Goal: Information Seeking & Learning: Understand process/instructions

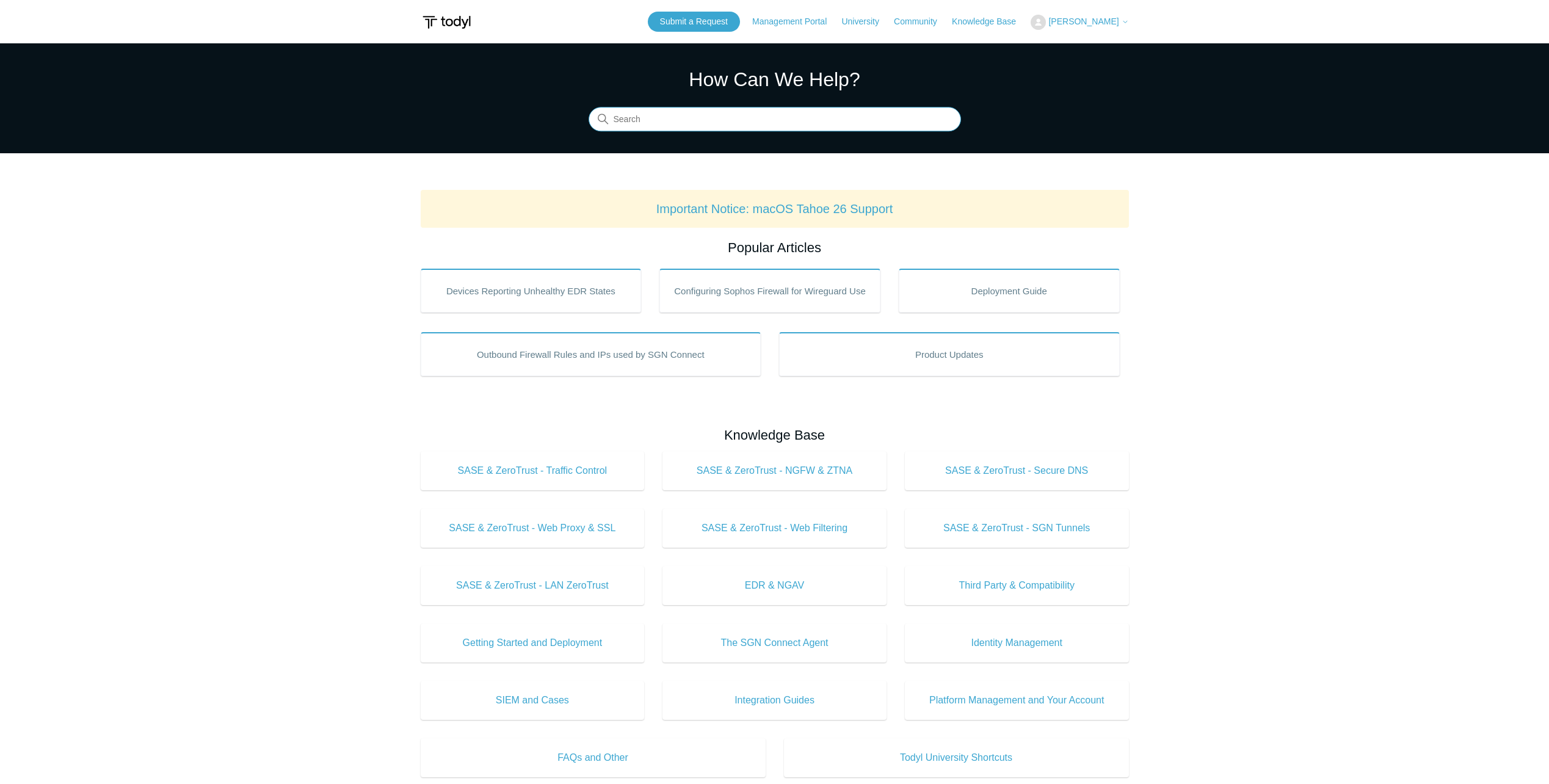
click at [626, 123] on input "Search" at bounding box center [775, 120] width 373 height 24
type input "uninstall"
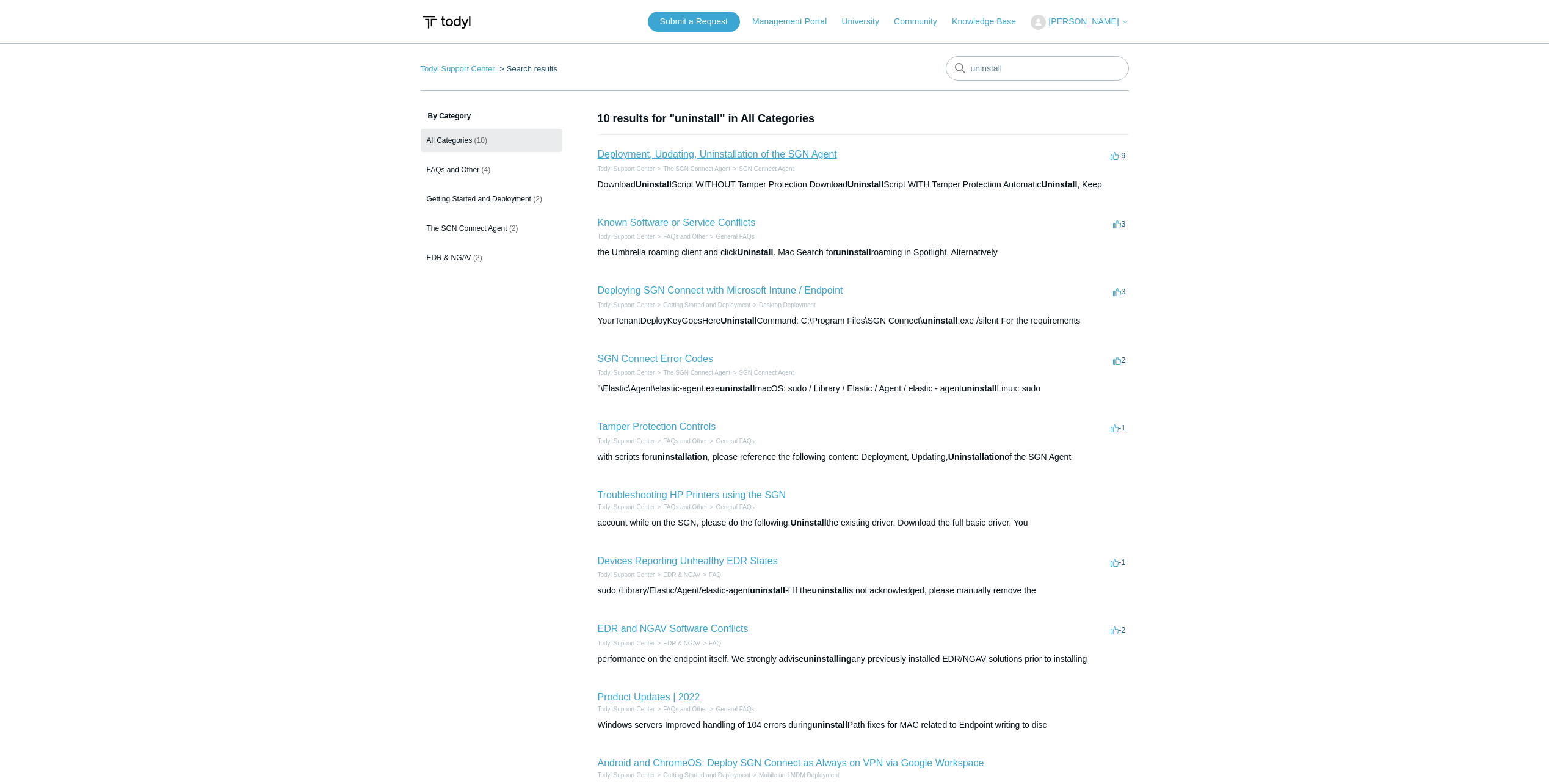
click at [714, 149] on link "Deployment, Updating, Uninstallation of the SGN Agent" at bounding box center [717, 154] width 239 height 11
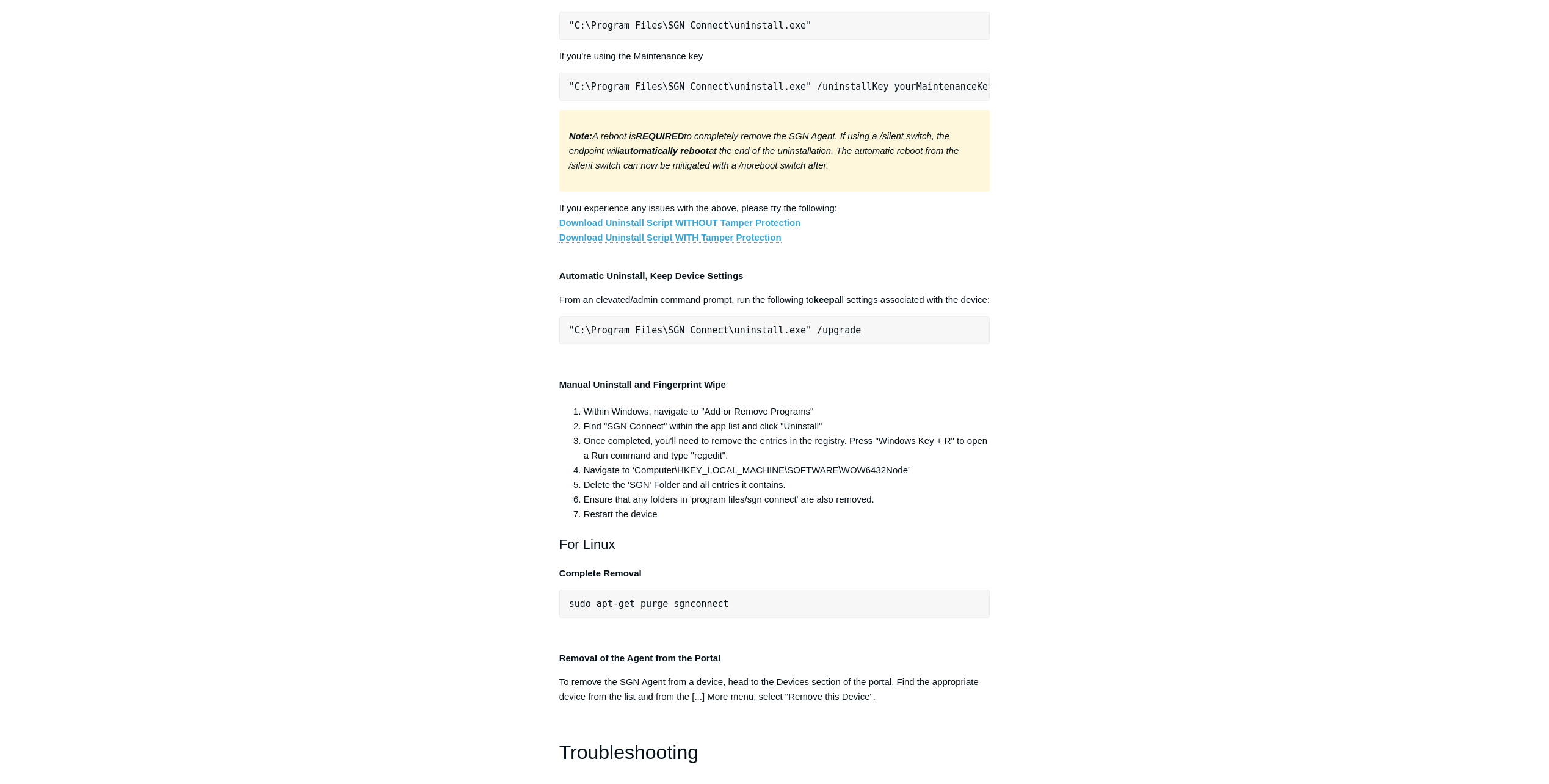
scroll to position [2259, 0]
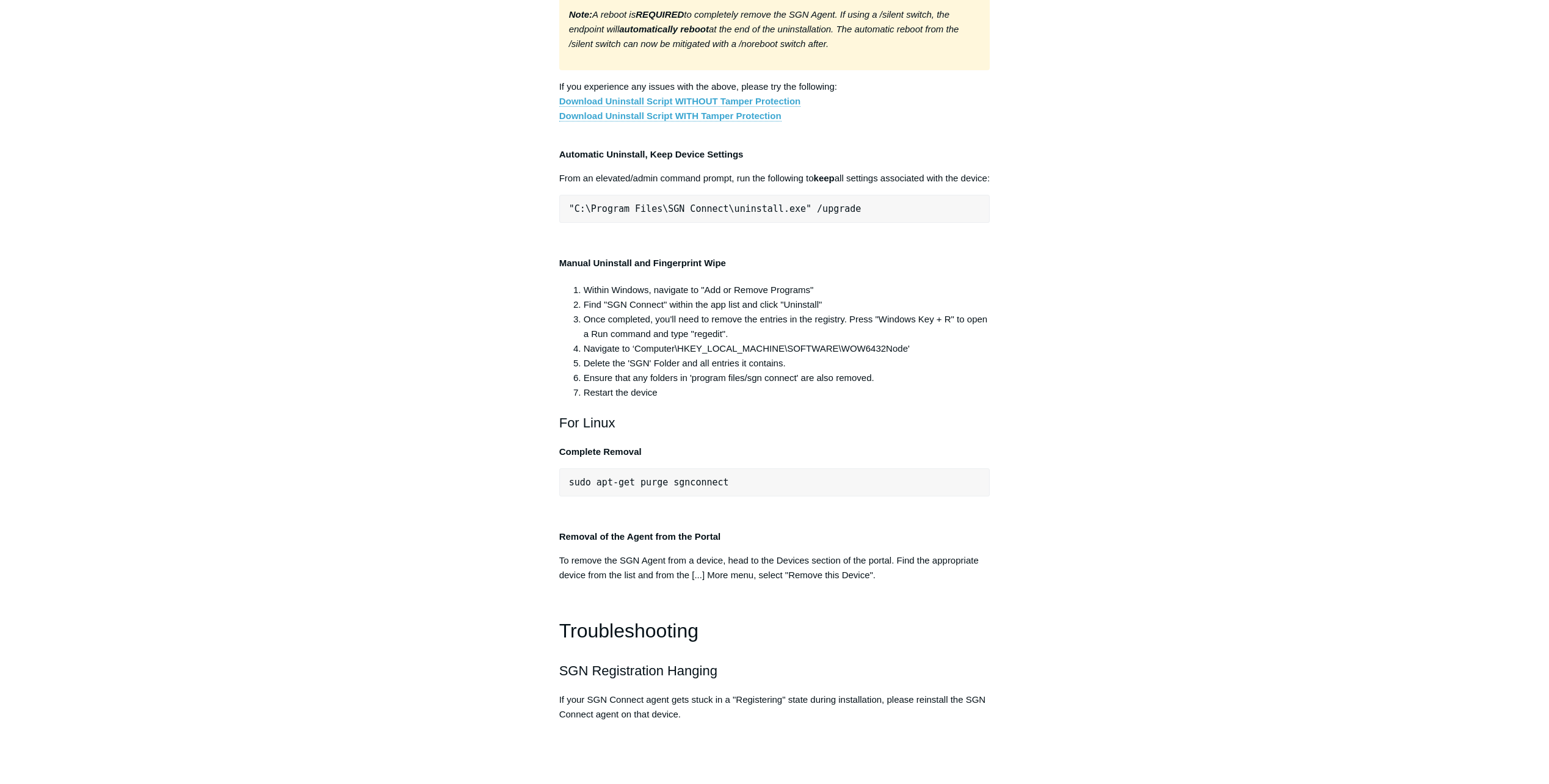
drag, startPoint x: 570, startPoint y: 437, endPoint x: 1034, endPoint y: 443, distance: 464.0
copy pre ""C:\Program Files\SGN Connect\uninstall.exe" /uninstallKey yourMaintenanceKeyHe…"
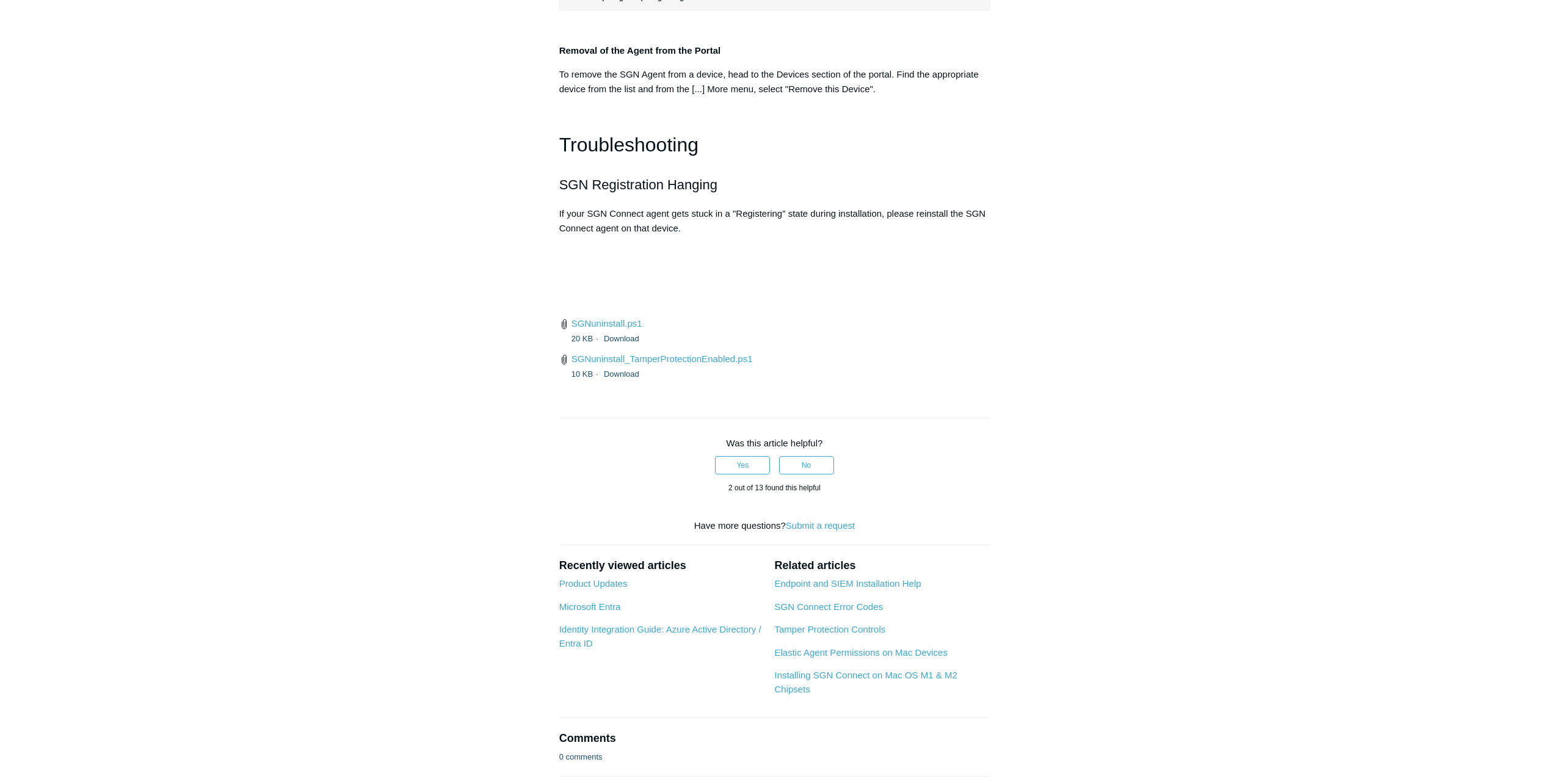
scroll to position [2564, 0]
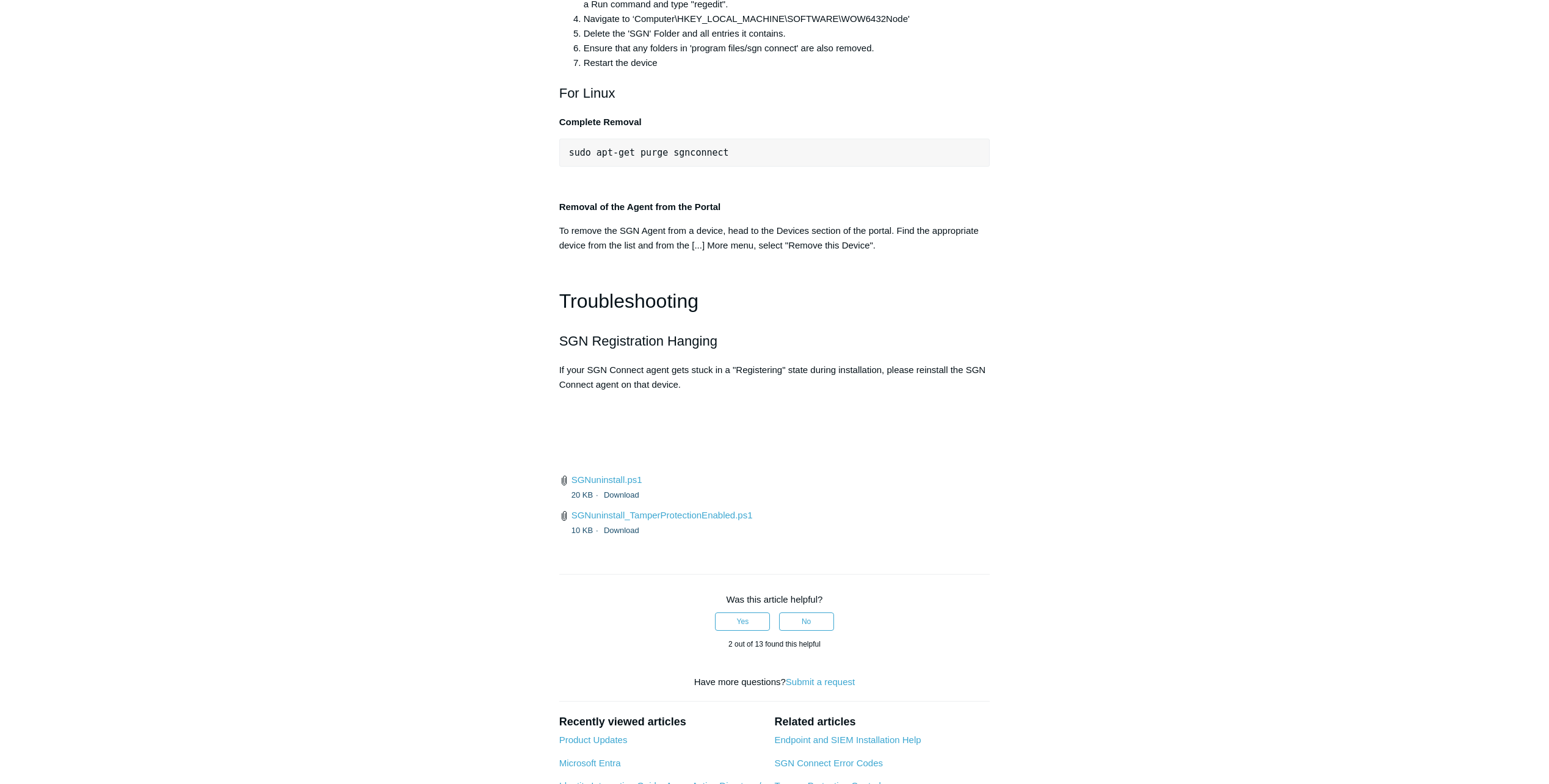
scroll to position [2746, 0]
